Goal: Transaction & Acquisition: Purchase product/service

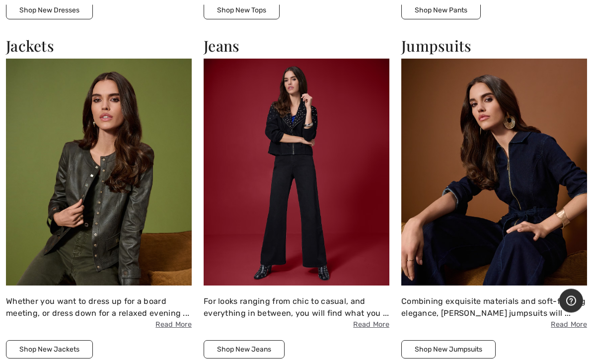
scroll to position [1094, 0]
click at [259, 297] on div "For looks ranging from chic to casual, and everything in between, you will find…" at bounding box center [296, 312] width 186 height 35
click at [244, 342] on button "Shop New Jeans" at bounding box center [243, 349] width 81 height 18
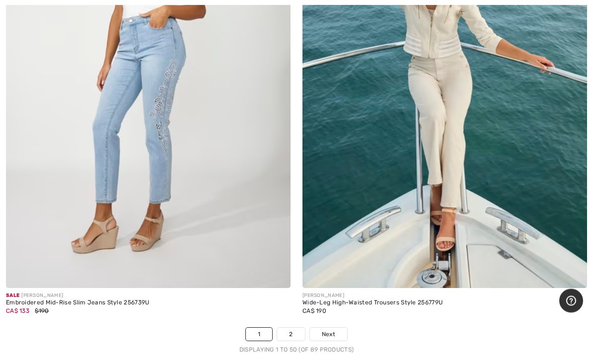
scroll to position [11939, 0]
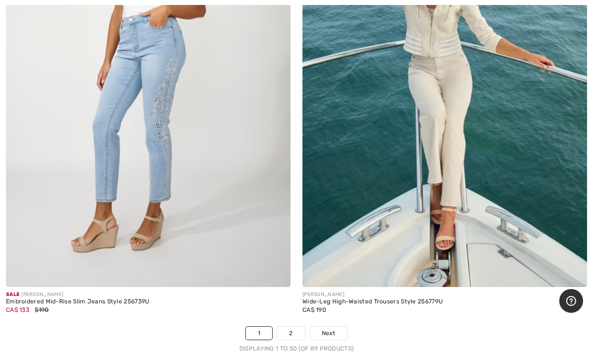
click at [297, 327] on link "2" at bounding box center [290, 333] width 27 height 13
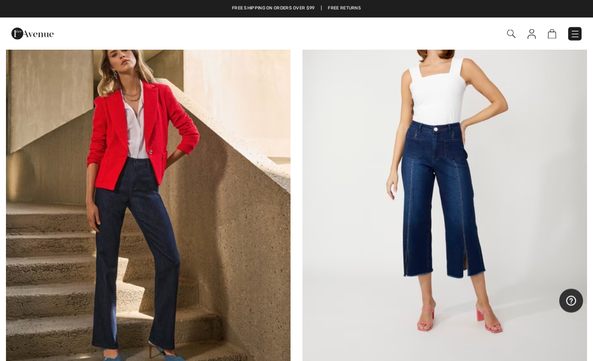
scroll to position [628, 0]
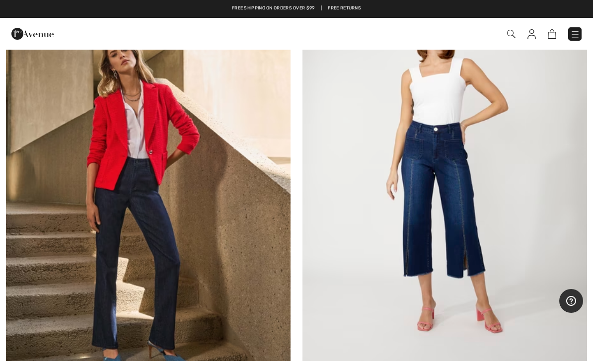
click at [574, 31] on img at bounding box center [575, 34] width 10 height 10
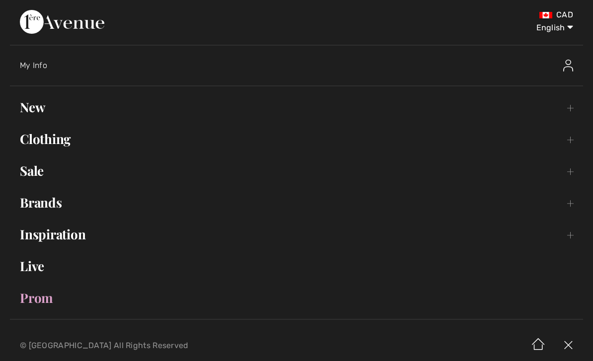
click at [53, 100] on link "New Toggle submenu" at bounding box center [296, 107] width 573 height 22
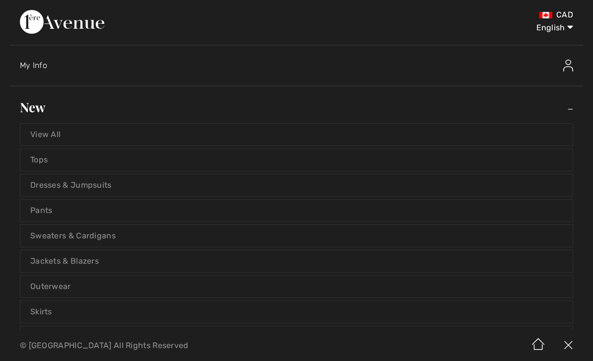
scroll to position [0, 0]
click at [82, 139] on link "View All" at bounding box center [296, 135] width 552 height 22
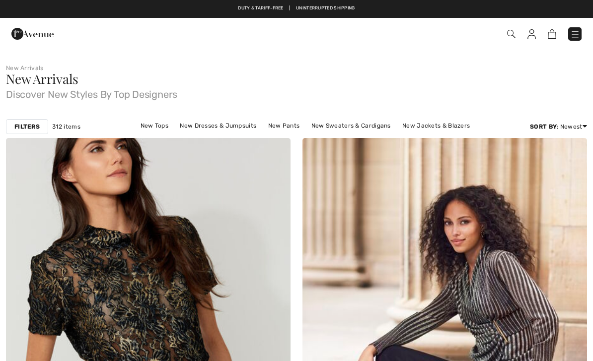
checkbox input "true"
click at [306, 127] on link "New Sweaters & Cardigans" at bounding box center [350, 125] width 89 height 13
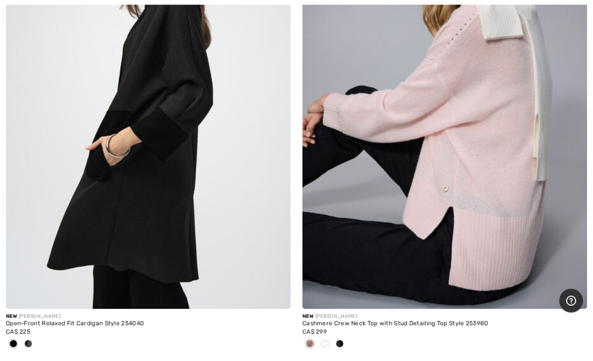
scroll to position [724, 0]
click at [218, 236] on img at bounding box center [148, 95] width 284 height 427
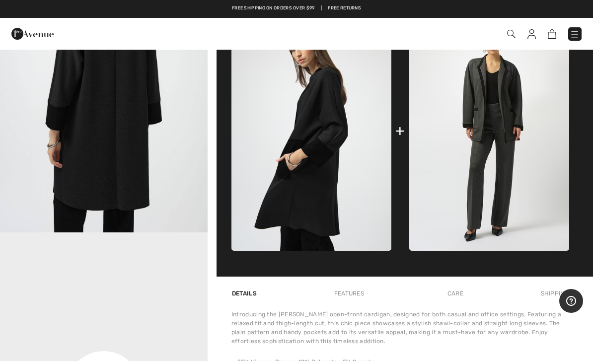
scroll to position [387, 0]
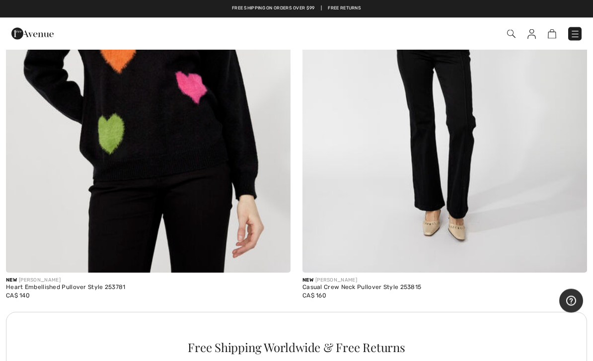
scroll to position [2643, 0]
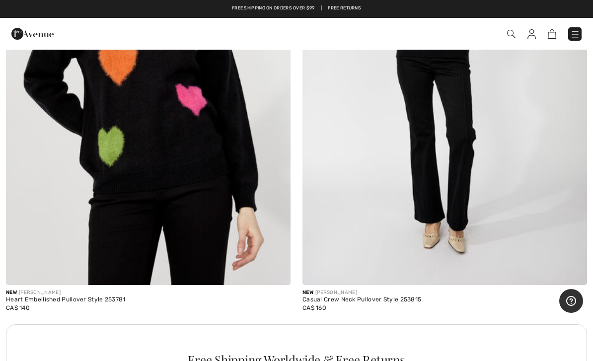
click at [581, 28] on link at bounding box center [574, 33] width 13 height 13
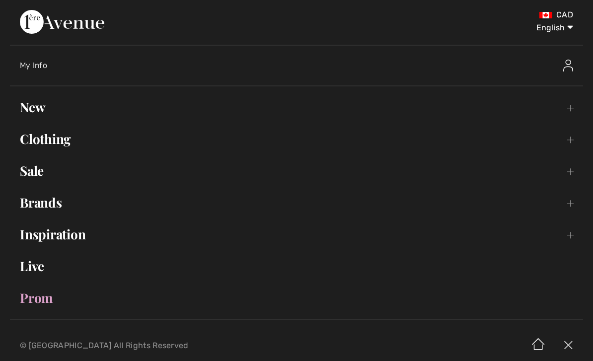
click at [84, 140] on link "Clothing Toggle submenu" at bounding box center [296, 139] width 573 height 22
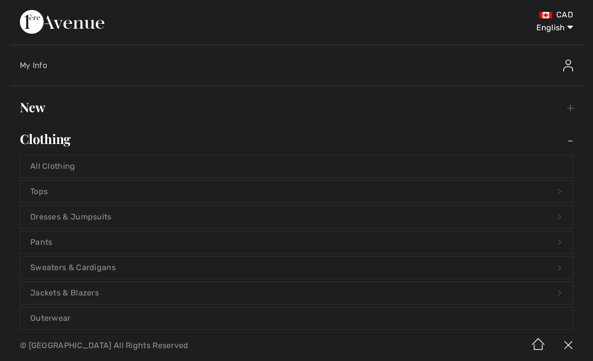
click at [65, 141] on link "Clothing Toggle submenu" at bounding box center [296, 139] width 573 height 22
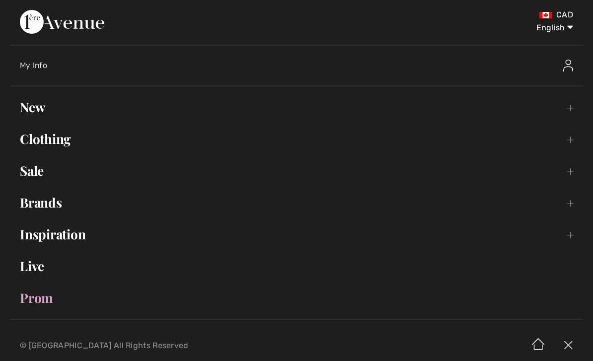
click at [269, 197] on link "Brands Open submenu" at bounding box center [296, 203] width 573 height 22
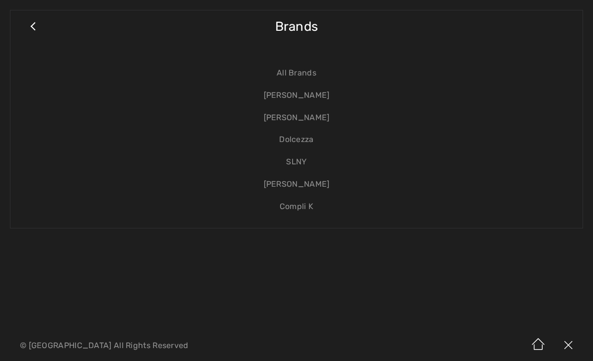
click at [308, 93] on link "[PERSON_NAME]" at bounding box center [296, 95] width 552 height 22
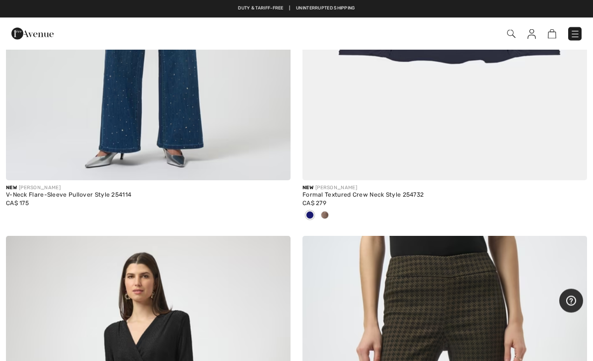
scroll to position [1036, 0]
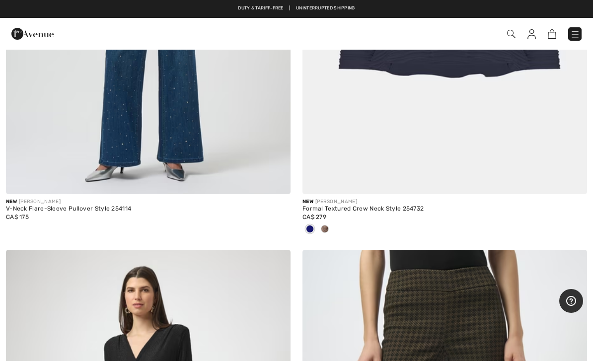
click at [327, 230] on span at bounding box center [325, 229] width 8 height 8
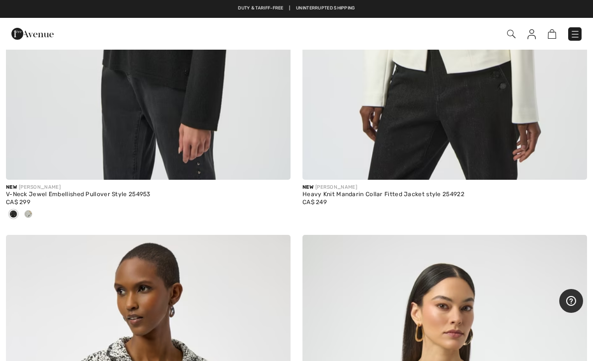
scroll to position [2496, 0]
click at [577, 37] on img at bounding box center [575, 34] width 10 height 10
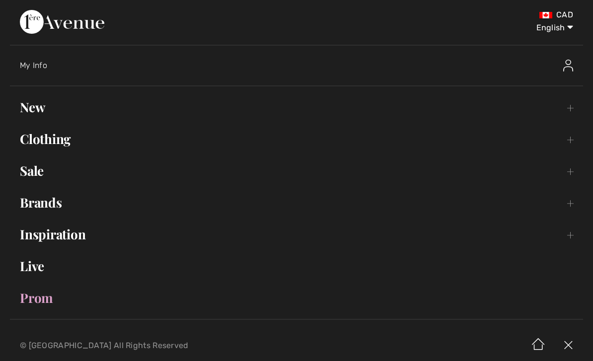
click at [65, 138] on link "Clothing Toggle submenu" at bounding box center [296, 139] width 573 height 22
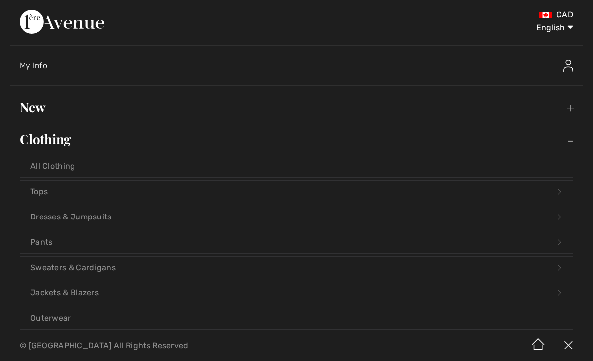
click at [130, 319] on link "Outerwear" at bounding box center [296, 318] width 552 height 22
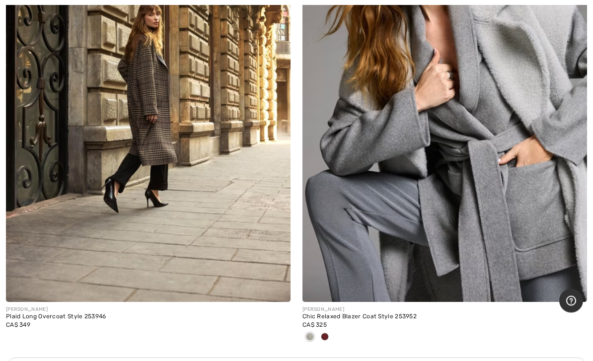
scroll to position [2631, 0]
click at [410, 243] on img at bounding box center [444, 88] width 284 height 427
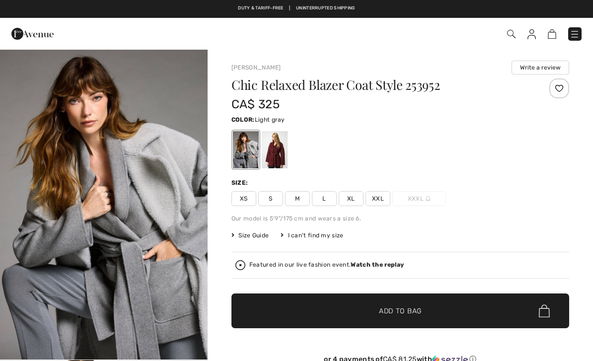
checkbox input "true"
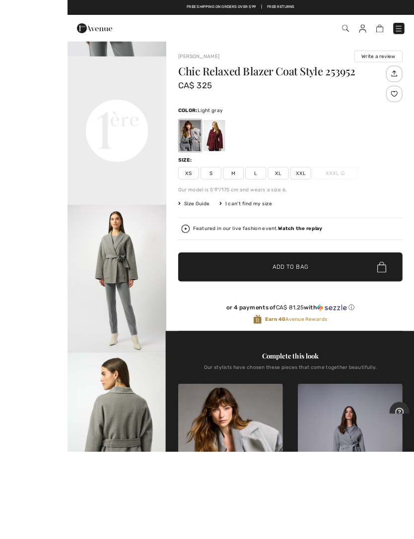
scroll to position [4, 0]
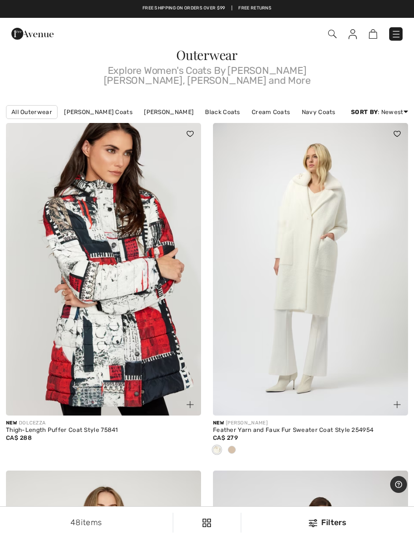
click at [236, 443] on div at bounding box center [231, 451] width 15 height 16
